Goal: Task Accomplishment & Management: Manage account settings

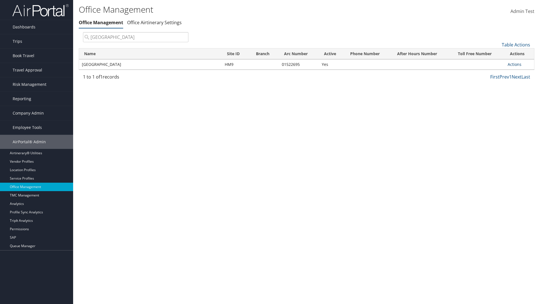
type input "[GEOGRAPHIC_DATA]"
click at [514, 64] on link "Actions" at bounding box center [514, 64] width 14 height 5
click at [496, 110] on link "Post Approval Queues" at bounding box center [496, 111] width 48 height 10
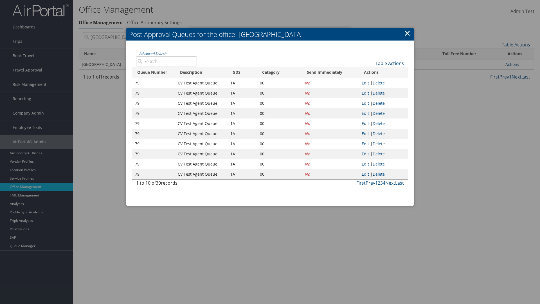
click at [369, 83] on link "Edit" at bounding box center [365, 82] width 7 height 5
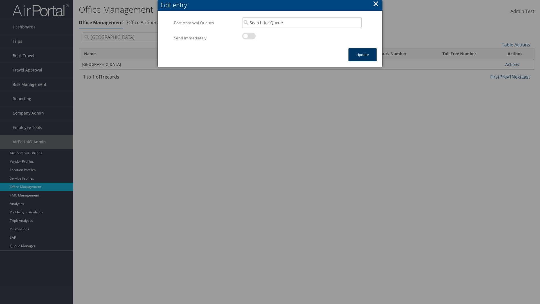
click at [362, 55] on button "Update" at bounding box center [362, 54] width 28 height 13
